Goal: Transaction & Acquisition: Book appointment/travel/reservation

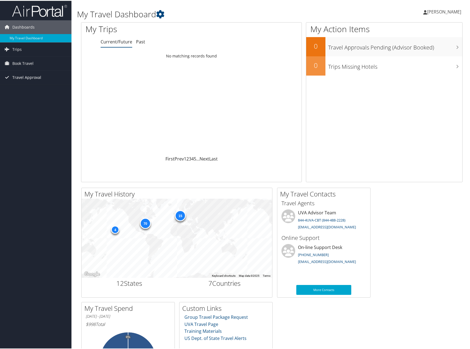
click at [37, 77] on span "Travel Approval" at bounding box center [26, 77] width 29 height 14
click at [35, 64] on link "Book Travel" at bounding box center [35, 63] width 71 height 14
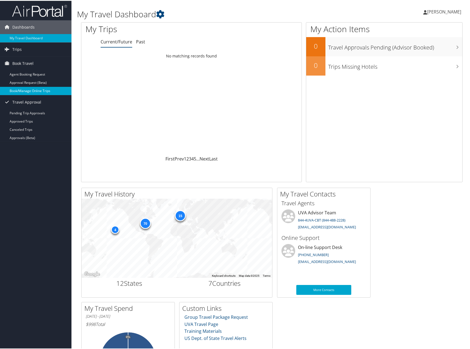
click at [30, 91] on link "Book/Manage Online Trips" at bounding box center [35, 90] width 71 height 8
